Goal: Information Seeking & Learning: Learn about a topic

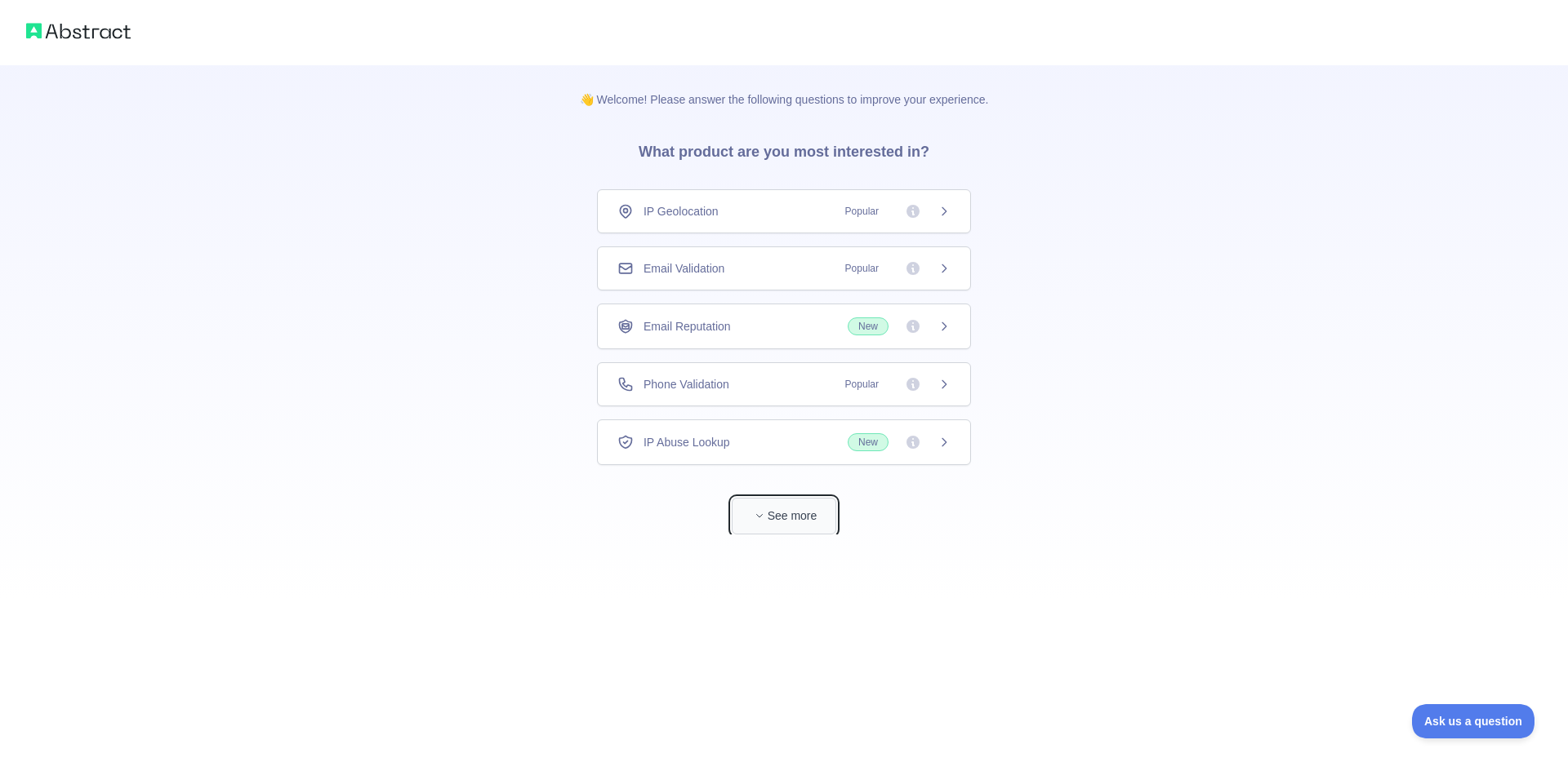
click at [785, 515] on button "See more" at bounding box center [784, 516] width 104 height 36
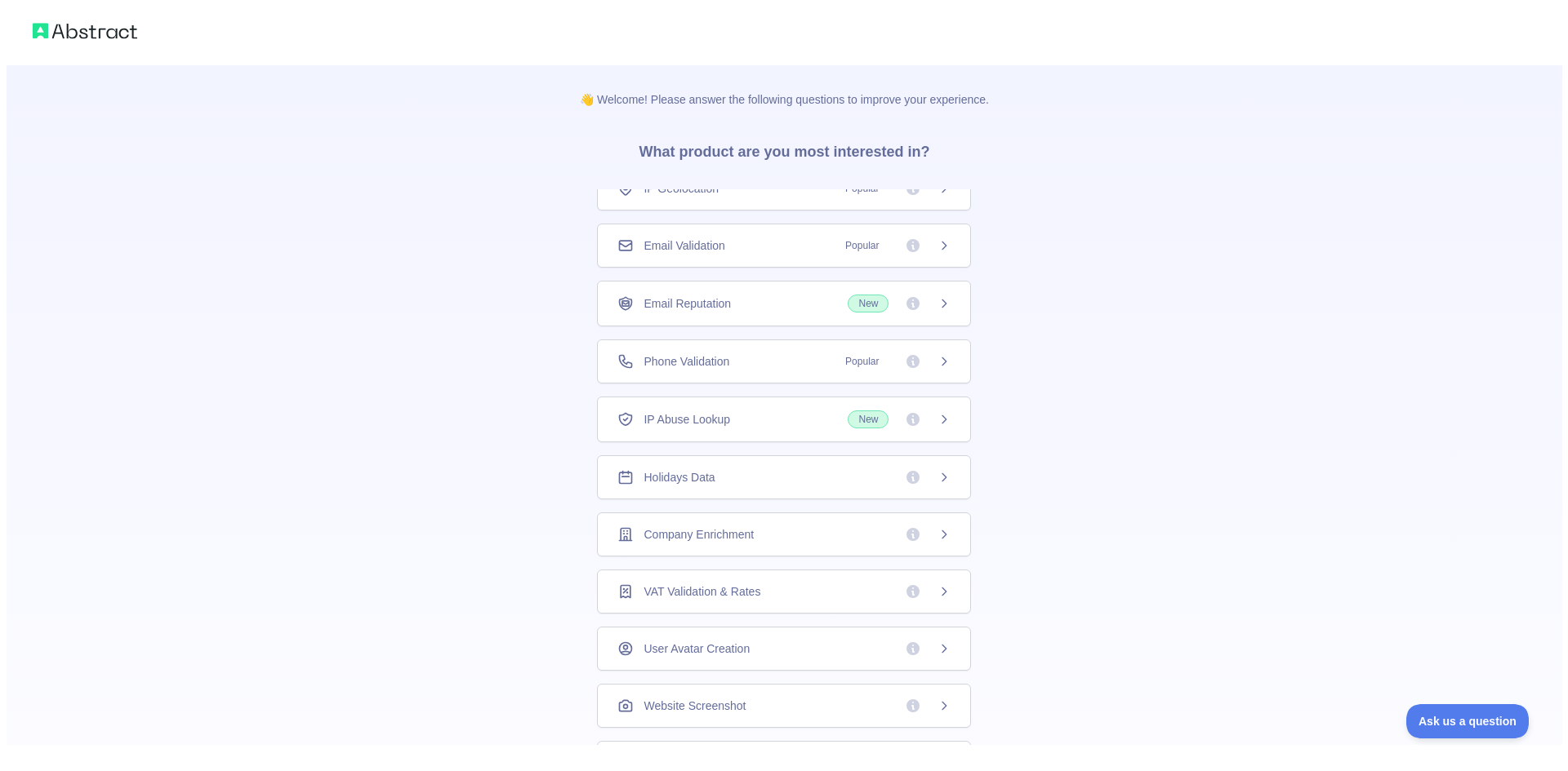
scroll to position [64, 0]
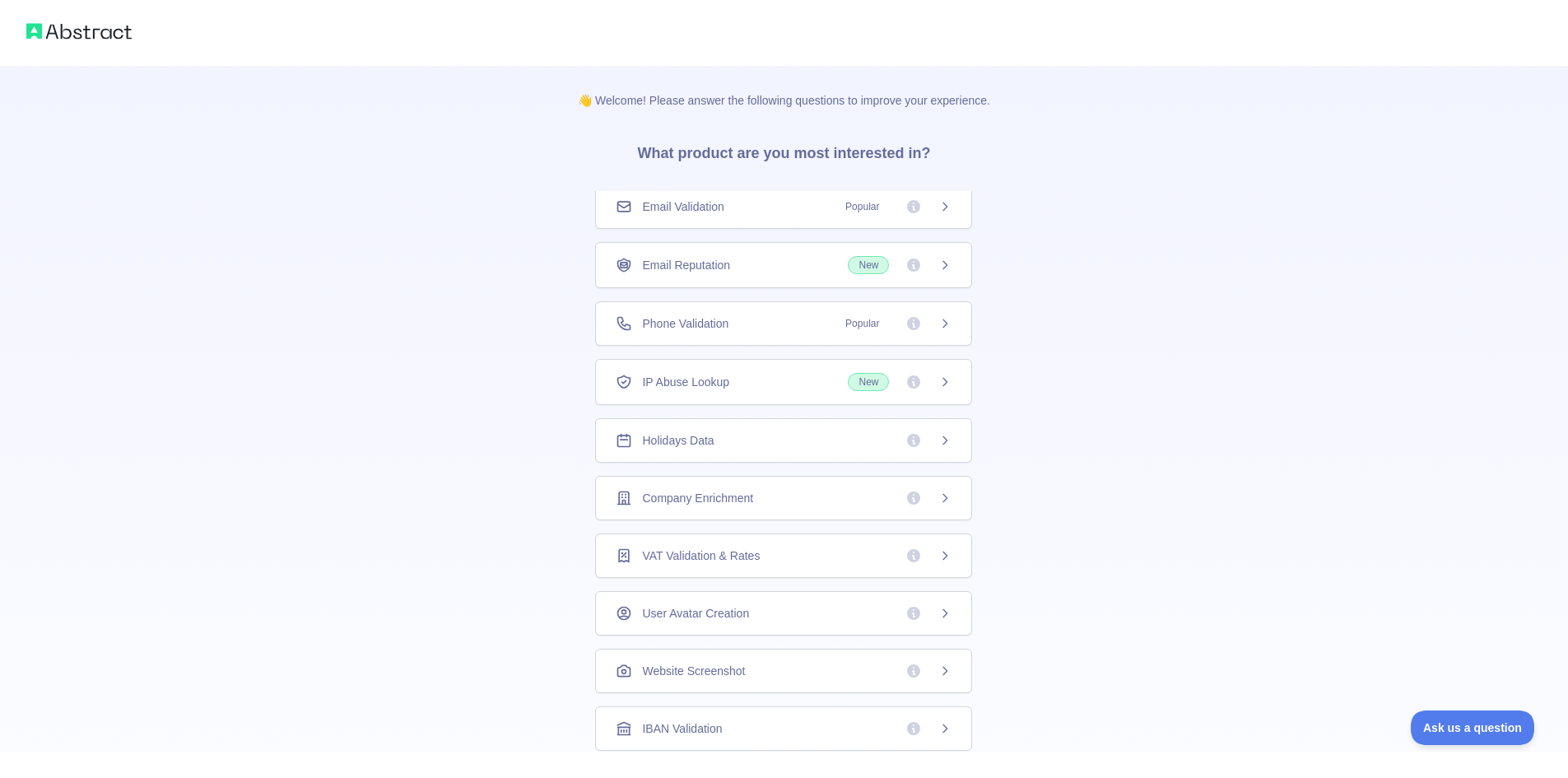
click at [792, 259] on div "Email Reputation New" at bounding box center [784, 265] width 336 height 18
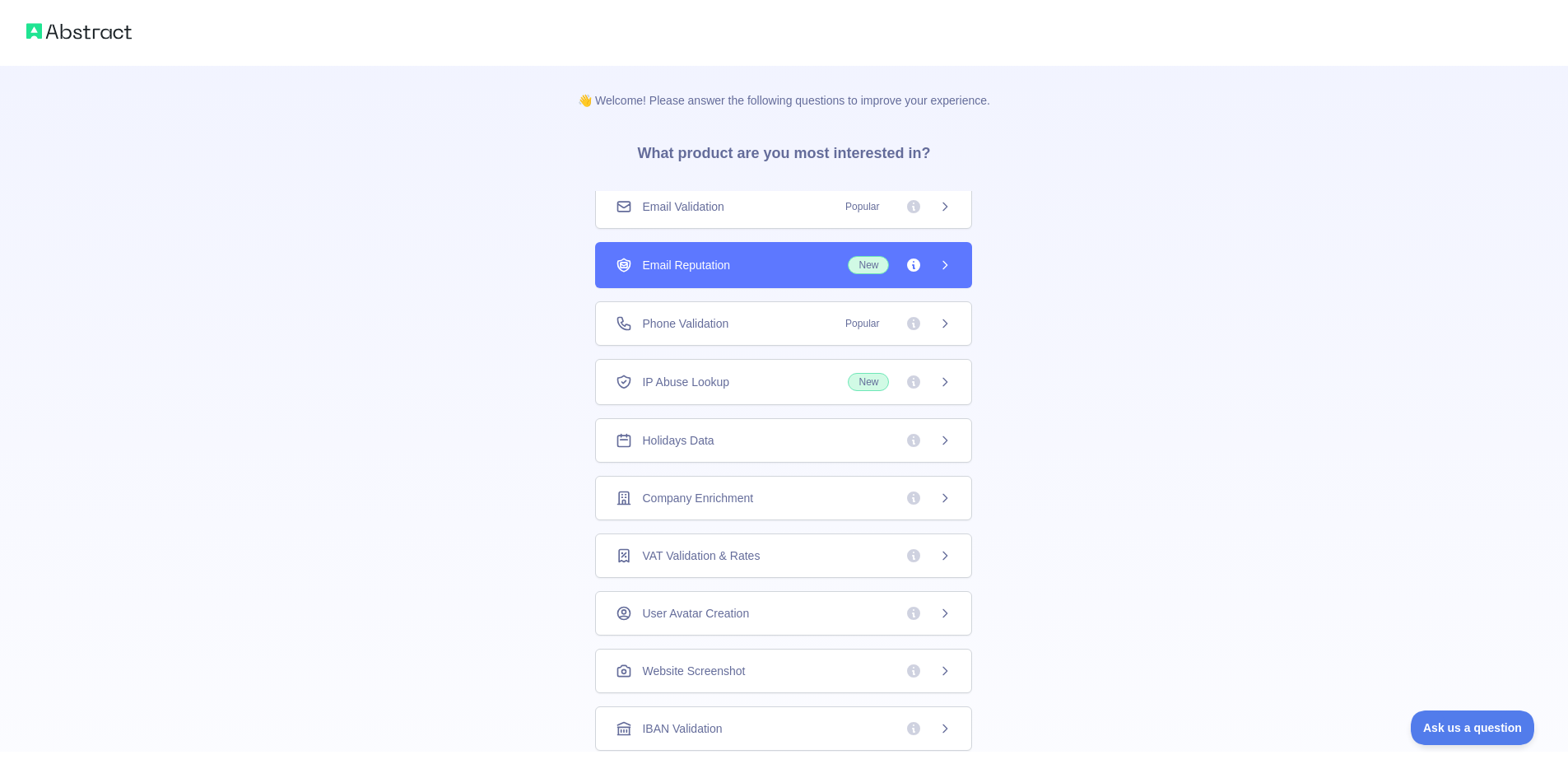
click at [792, 259] on div "Email Reputation New" at bounding box center [784, 265] width 336 height 18
